Goal: Transaction & Acquisition: Purchase product/service

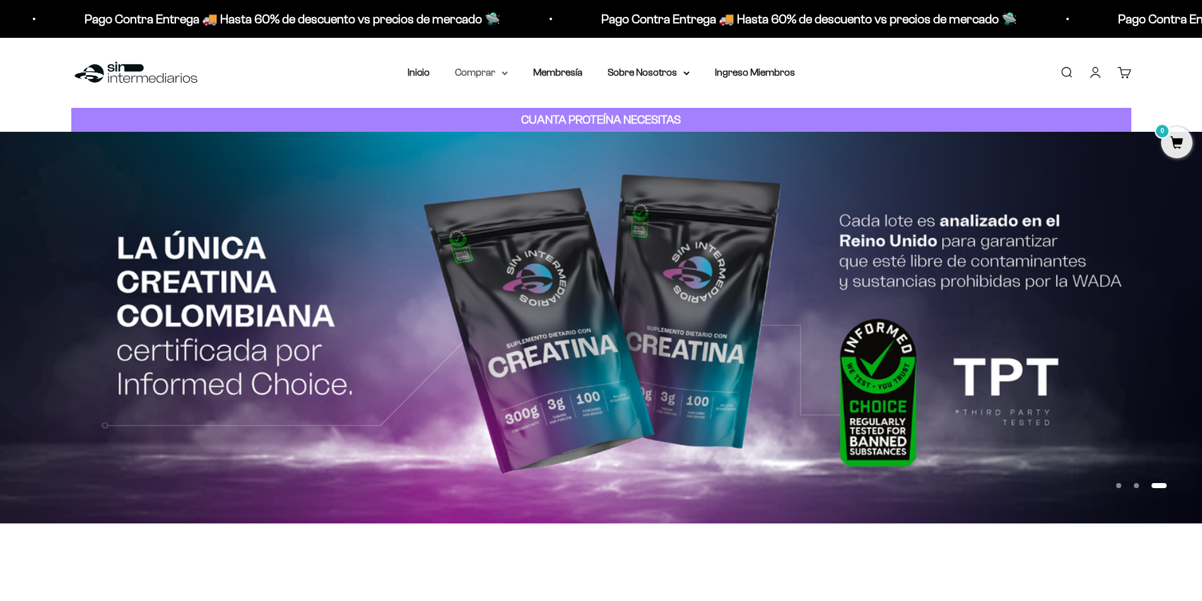
click at [492, 69] on summary "Comprar" at bounding box center [481, 72] width 53 height 16
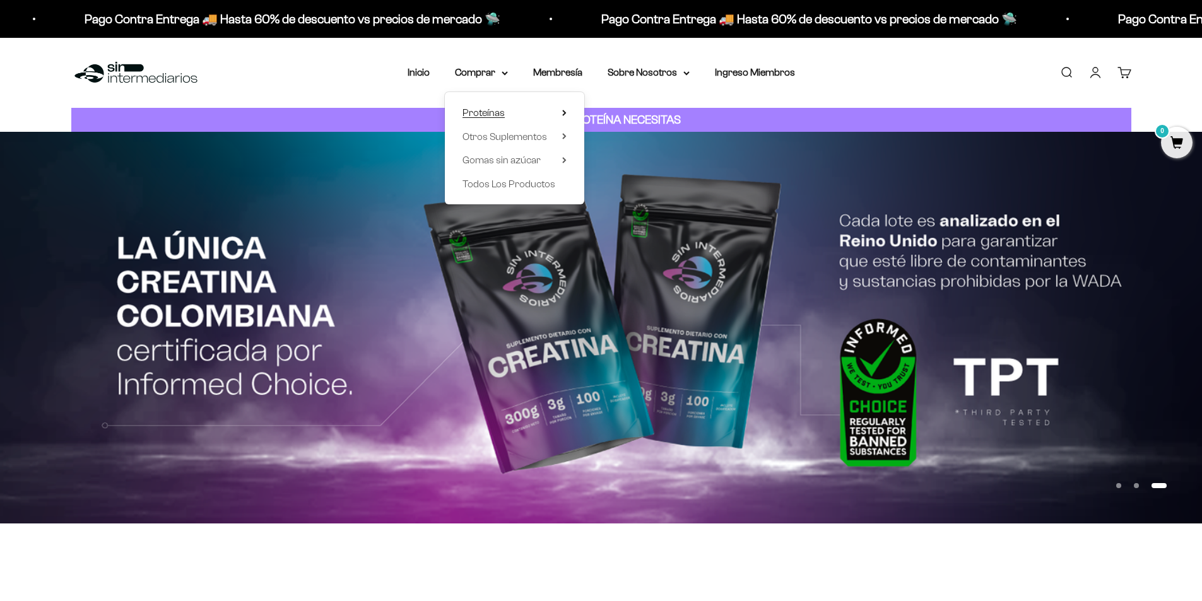
click at [527, 112] on summary "Proteínas" at bounding box center [514, 113] width 104 height 16
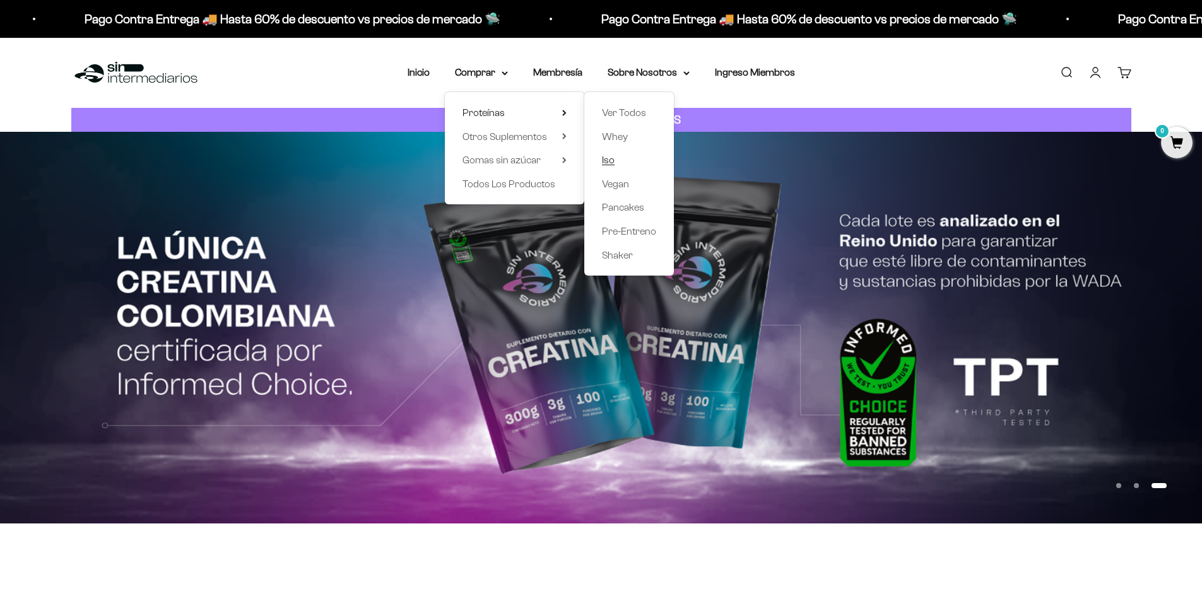
click at [605, 156] on span "Iso" at bounding box center [608, 160] width 13 height 11
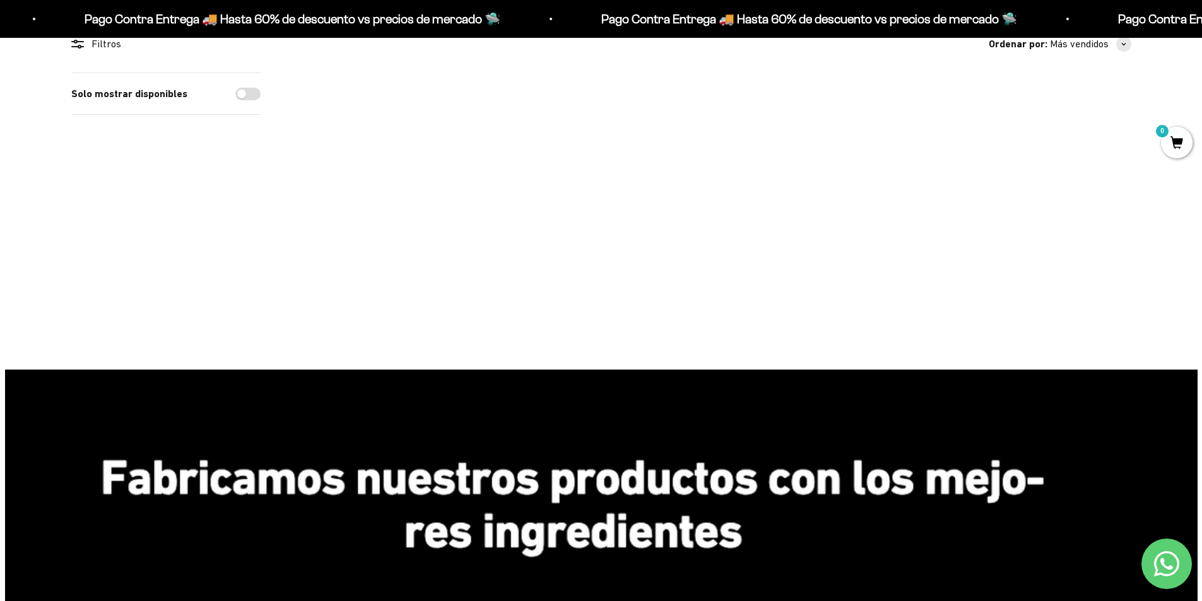
scroll to position [63, 0]
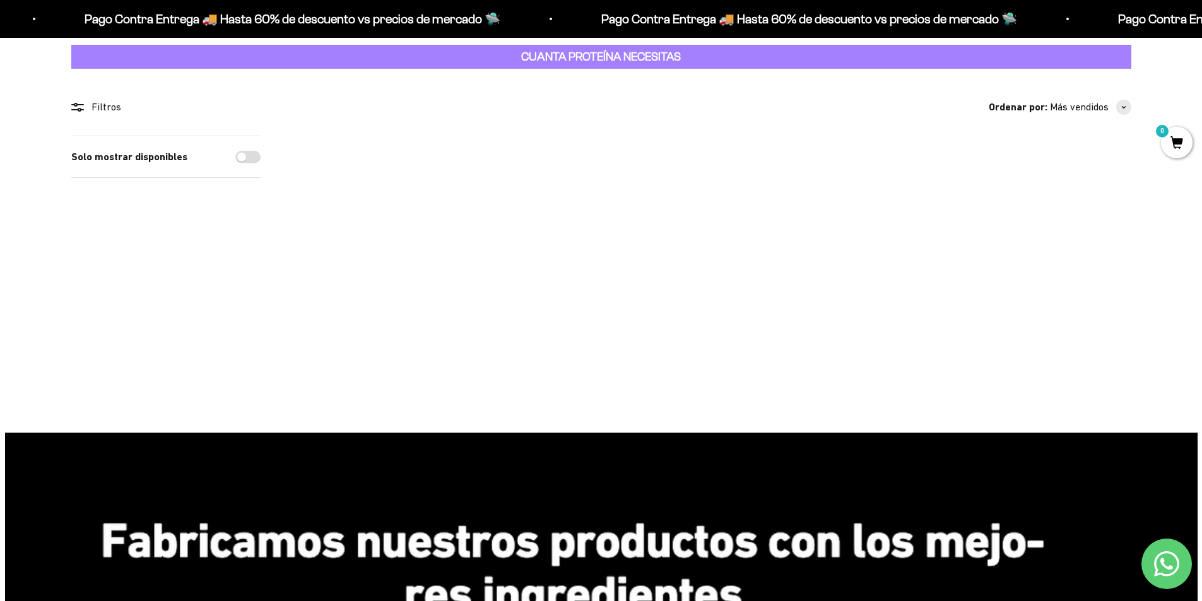
click at [543, 196] on img at bounding box center [540, 214] width 156 height 156
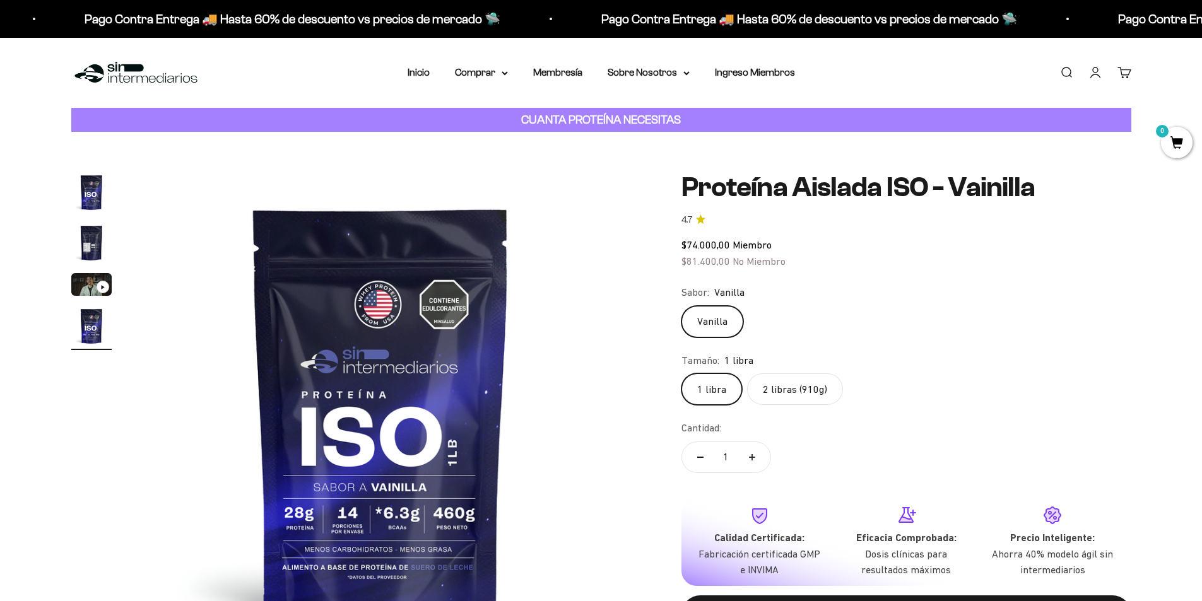
scroll to position [63, 0]
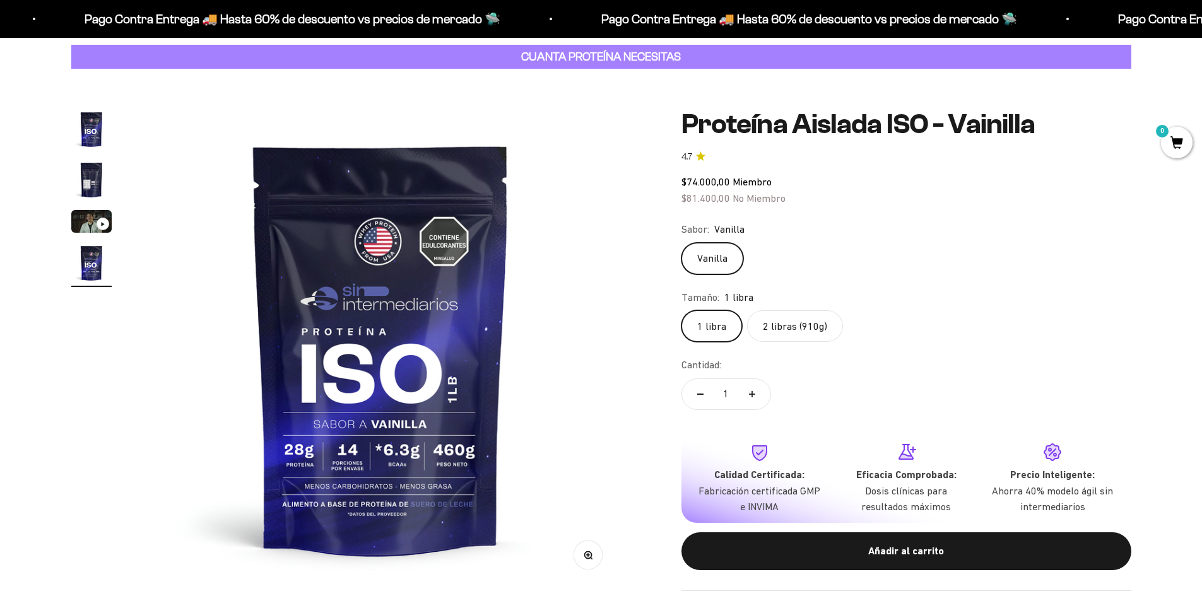
click at [787, 303] on div "Tamaño: 1 libra" at bounding box center [906, 297] width 450 height 16
click at [786, 326] on label "2 libras (910g)" at bounding box center [795, 326] width 96 height 32
click at [681, 310] on input "2 libras (910g)" at bounding box center [681, 310] width 1 height 1
click at [786, 327] on label "2 libras (910g)" at bounding box center [795, 326] width 96 height 32
click at [681, 310] on input "2 libras (910g)" at bounding box center [681, 310] width 1 height 1
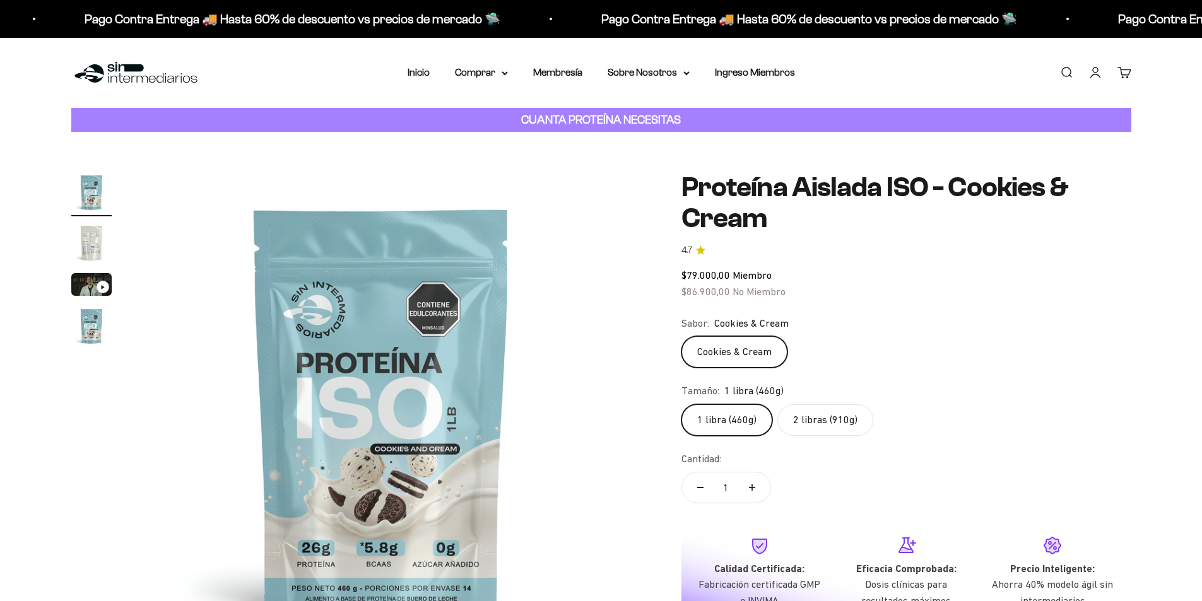
click at [801, 426] on label "2 libras (910g)" at bounding box center [825, 420] width 96 height 32
click at [681, 404] on input "2 libras (910g)" at bounding box center [681, 404] width 1 height 1
radio input "true"
click at [96, 258] on img "Ir al artículo 2" at bounding box center [91, 243] width 40 height 40
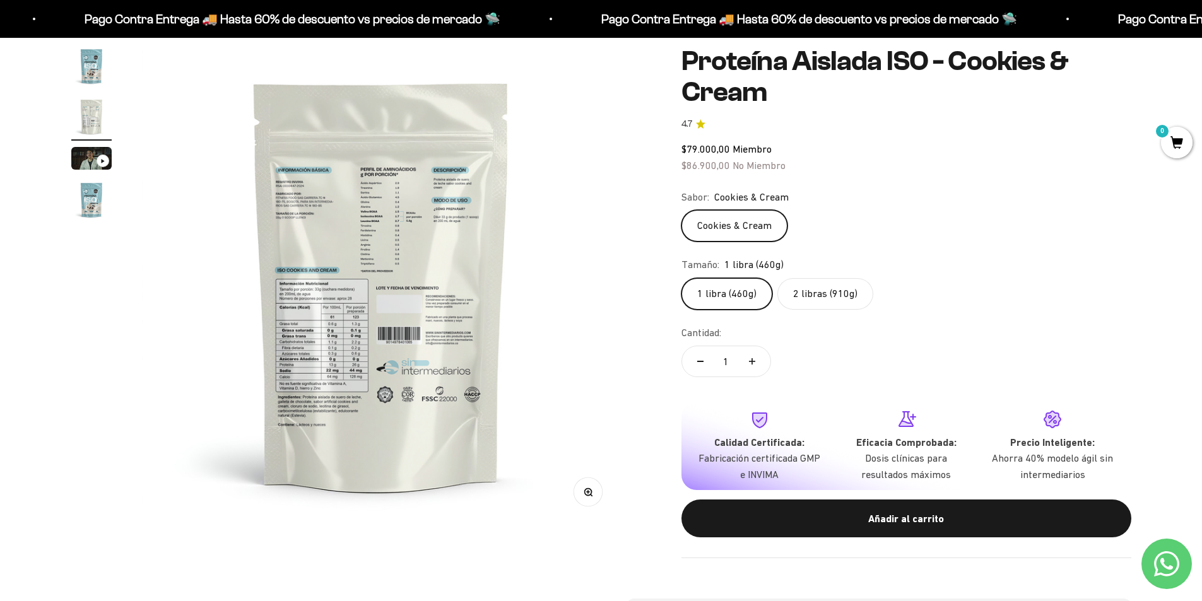
click at [576, 486] on button "Zoom" at bounding box center [587, 492] width 28 height 28
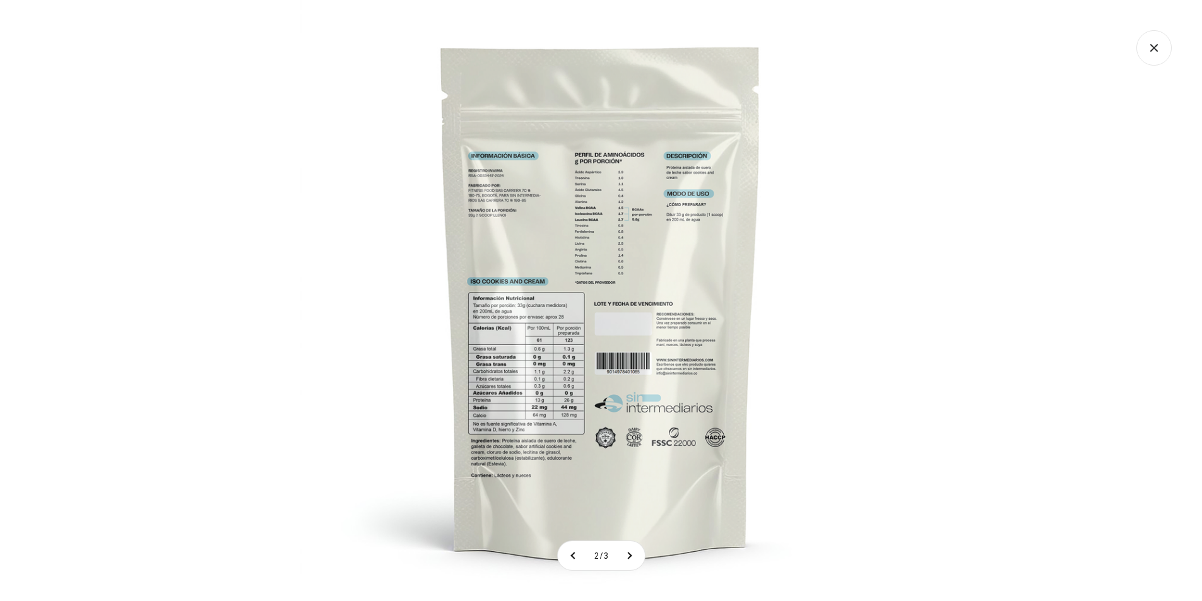
click at [566, 387] on img at bounding box center [600, 300] width 601 height 601
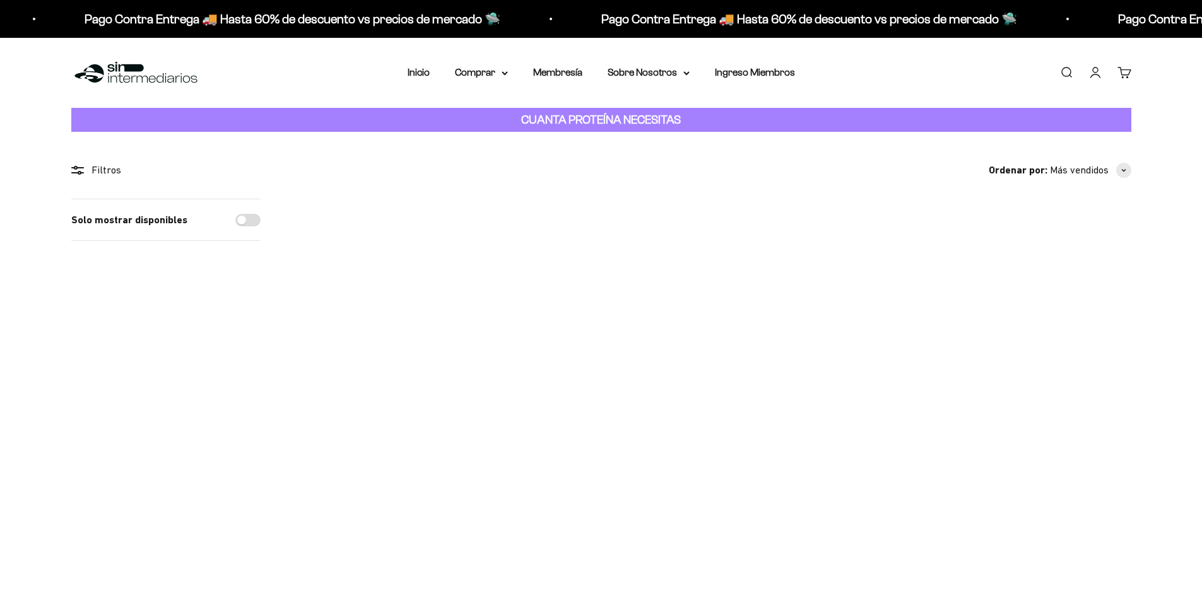
scroll to position [63, 0]
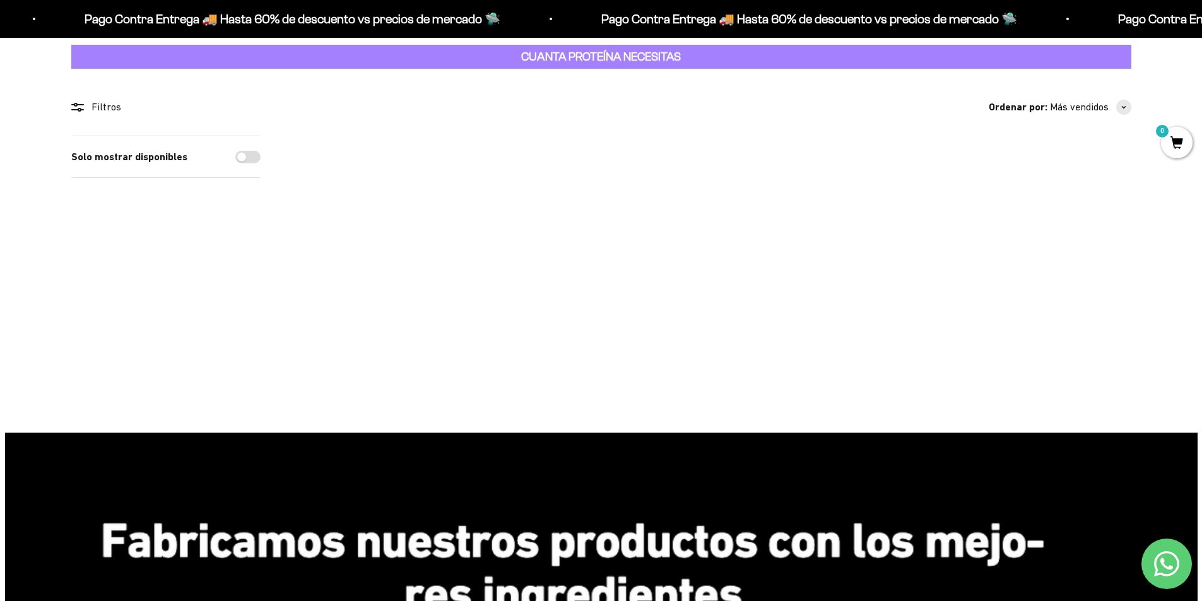
click at [367, 223] on img at bounding box center [369, 214] width 156 height 156
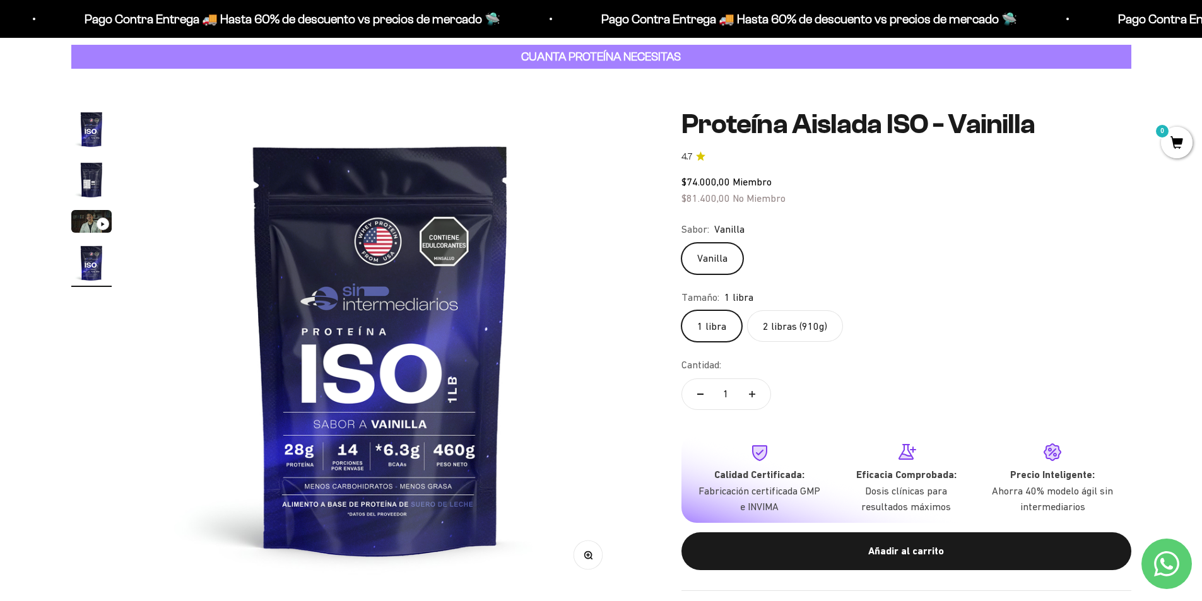
scroll to position [0, 1482]
click at [88, 187] on img "Ir al artículo 2" at bounding box center [91, 180] width 40 height 40
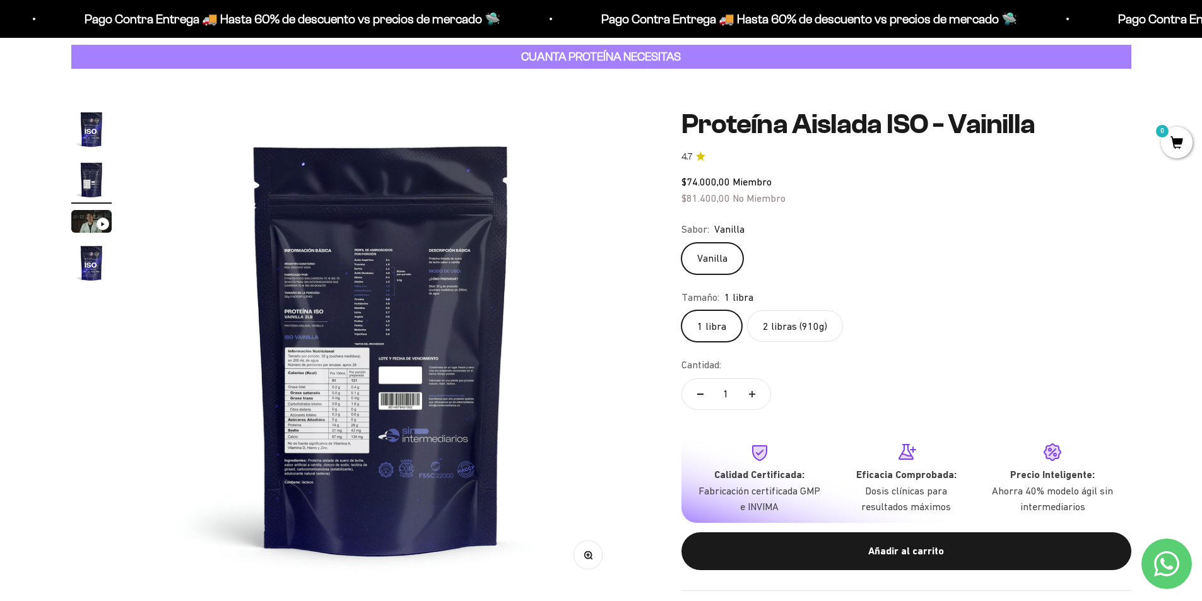
click at [331, 339] on img at bounding box center [381, 348] width 479 height 479
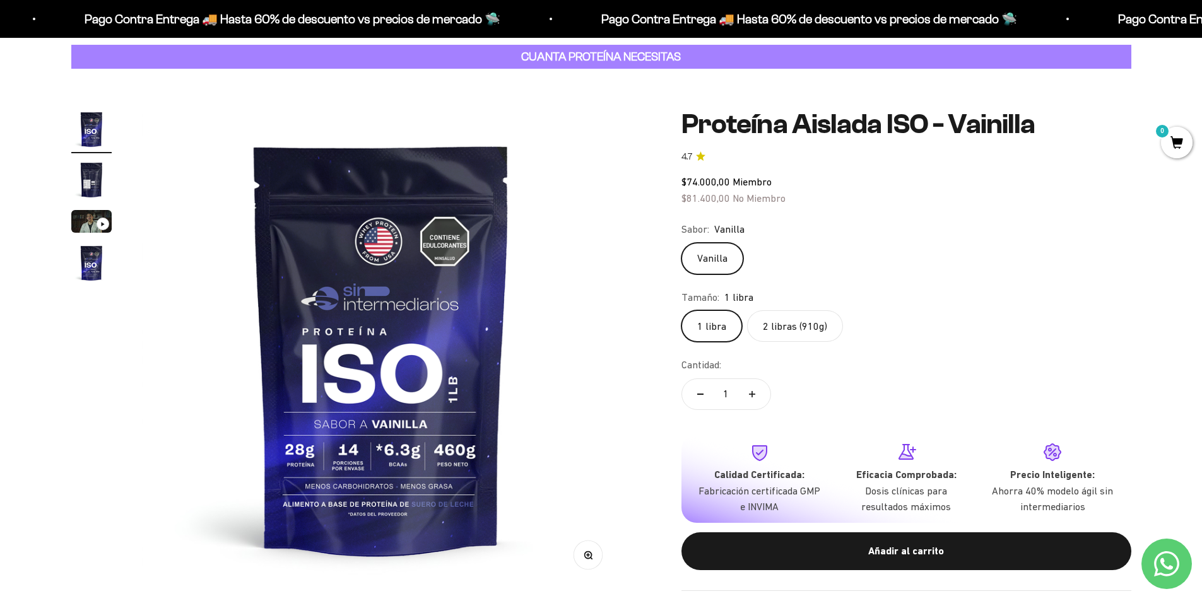
scroll to position [0, 0]
click at [349, 348] on img at bounding box center [381, 348] width 479 height 479
drag, startPoint x: 85, startPoint y: 173, endPoint x: 98, endPoint y: 184, distance: 17.9
click at [86, 173] on img "Ir al artículo 2" at bounding box center [91, 180] width 40 height 40
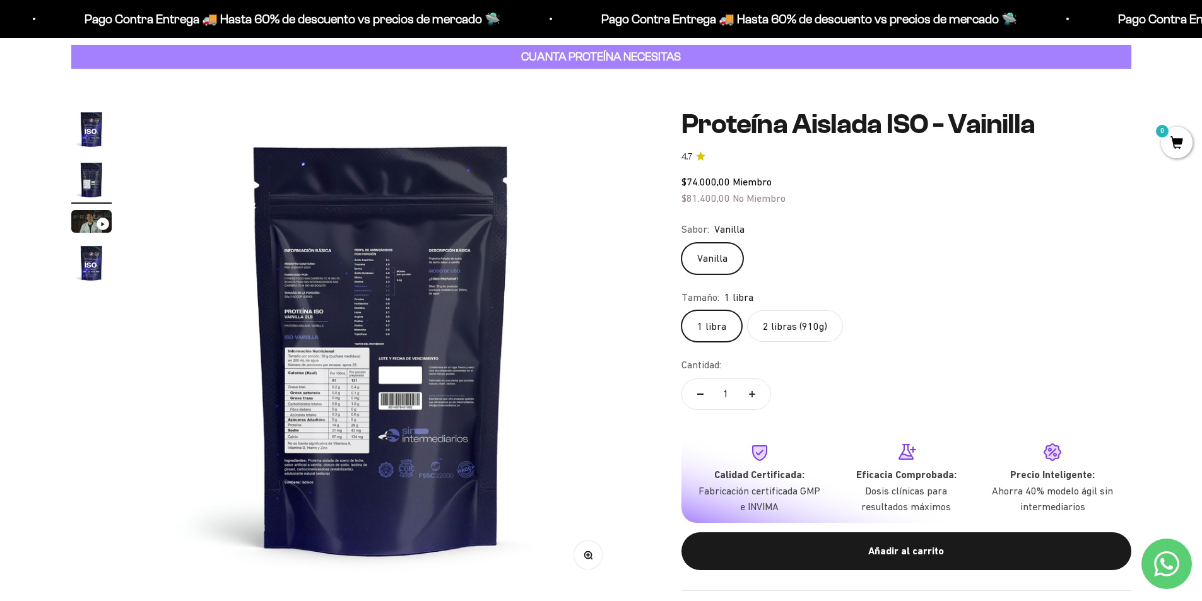
click at [580, 546] on button "Zoom" at bounding box center [587, 555] width 28 height 28
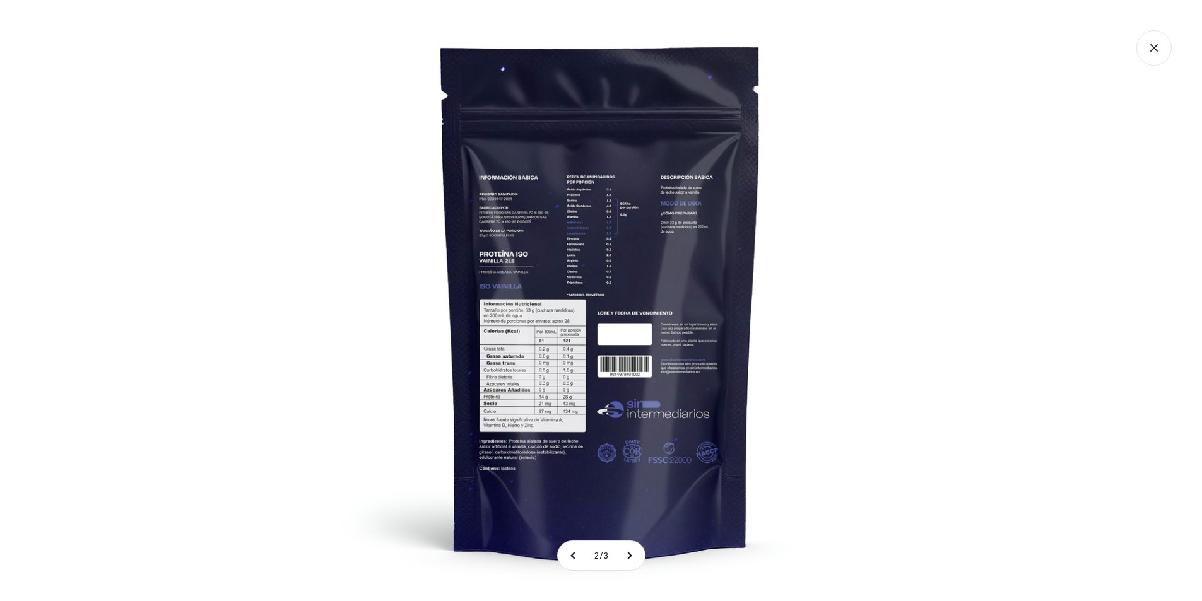
click at [553, 410] on img at bounding box center [600, 300] width 601 height 601
